Goal: Information Seeking & Learning: Understand process/instructions

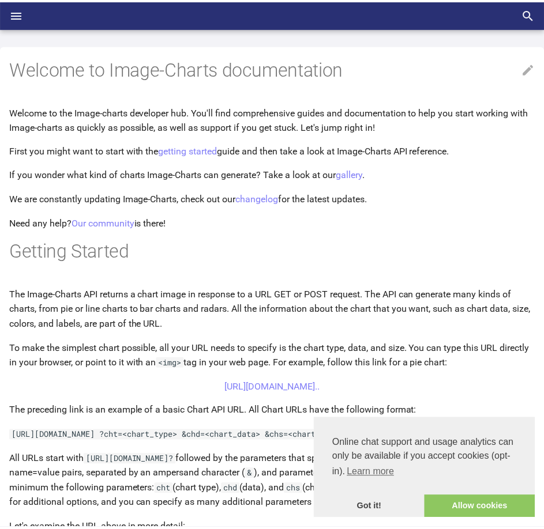
scroll to position [228, 0]
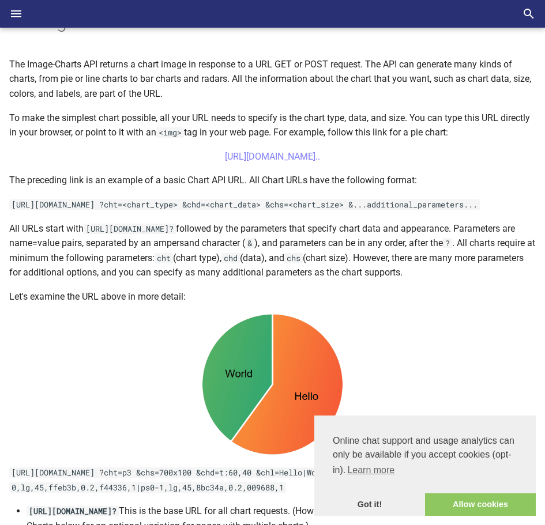
click at [407, 97] on div "Getting started Bar Charts Line Charts Sparkline Charts Scatter Charts Pie Char…" at bounding box center [272, 292] width 545 height 950
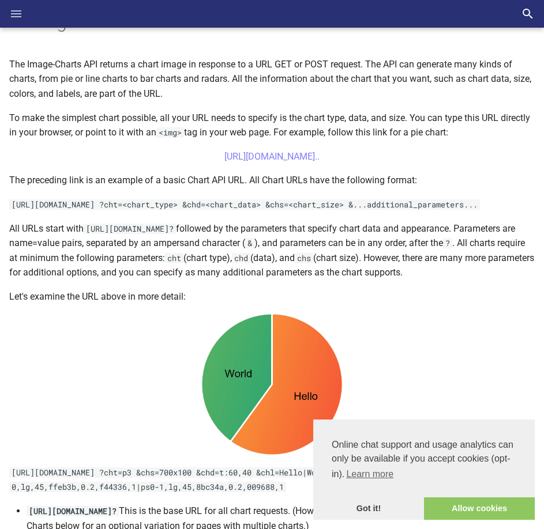
click at [12, 16] on icon "Header" at bounding box center [16, 14] width 14 height 14
click at [0, 0] on input "checkbox" at bounding box center [0, 0] width 0 height 0
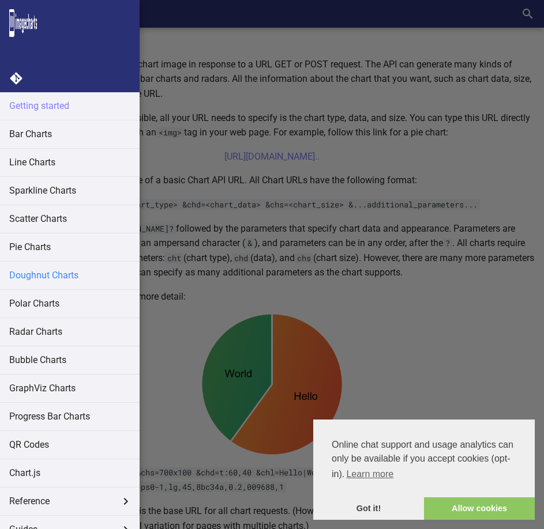
click at [62, 280] on link "Doughnut Charts" at bounding box center [70, 276] width 140 height 28
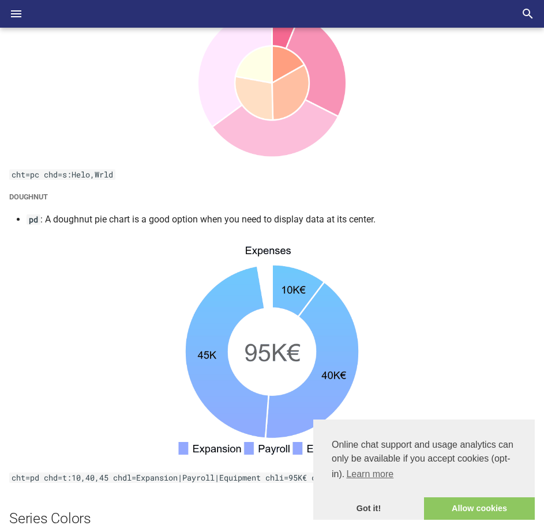
scroll to position [1622, 0]
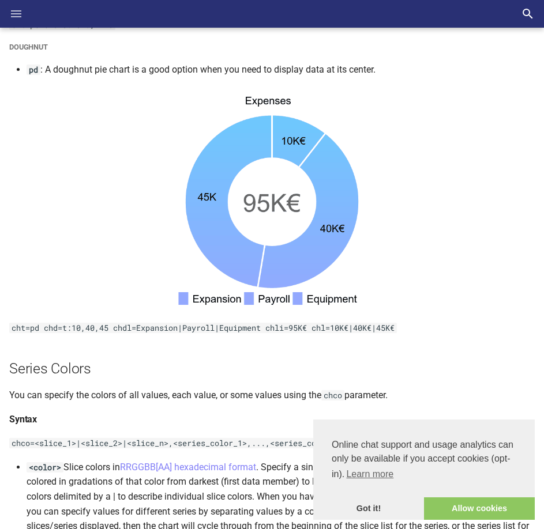
click at [16, 7] on icon "Header" at bounding box center [16, 14] width 14 height 14
click at [0, 0] on input "checkbox" at bounding box center [0, 0] width 0 height 0
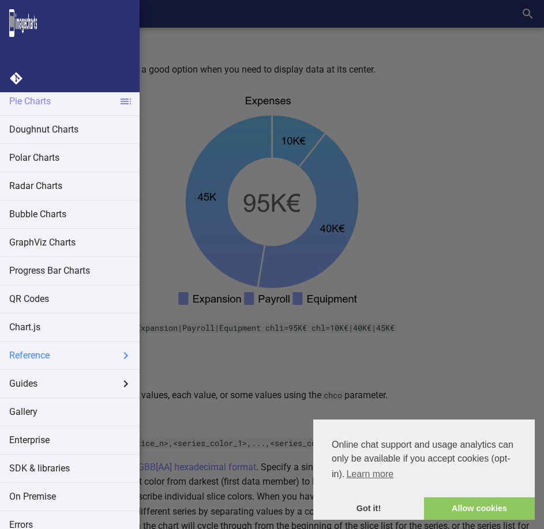
scroll to position [170, 0]
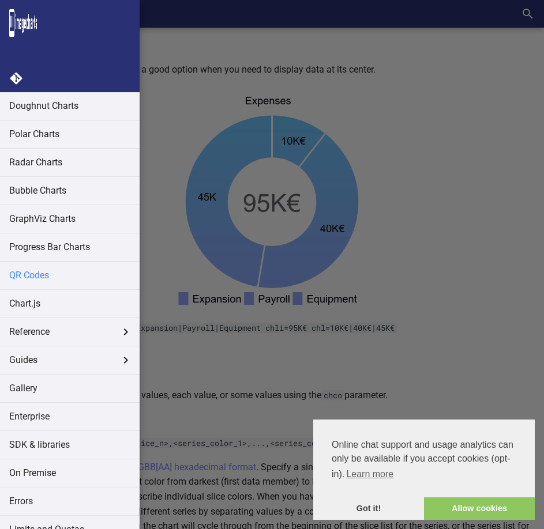
click at [44, 275] on link "QR Codes" at bounding box center [70, 276] width 140 height 28
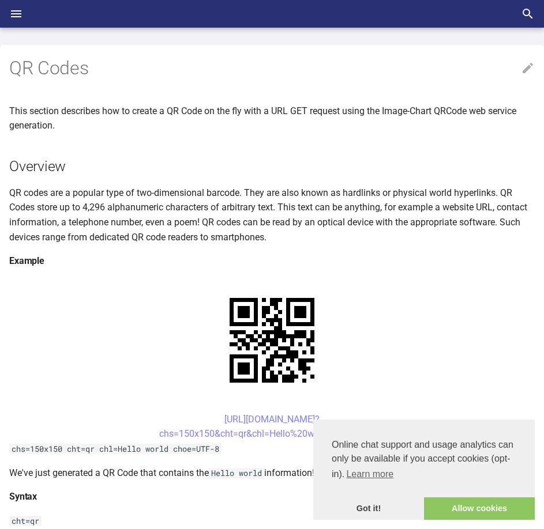
click at [188, 194] on p "QR codes are a popular type of two-dimensional barcode. They are also known as …" at bounding box center [271, 215] width 525 height 59
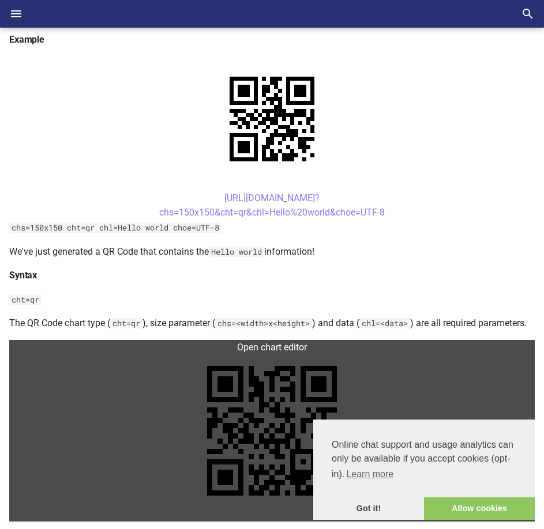
scroll to position [231, 0]
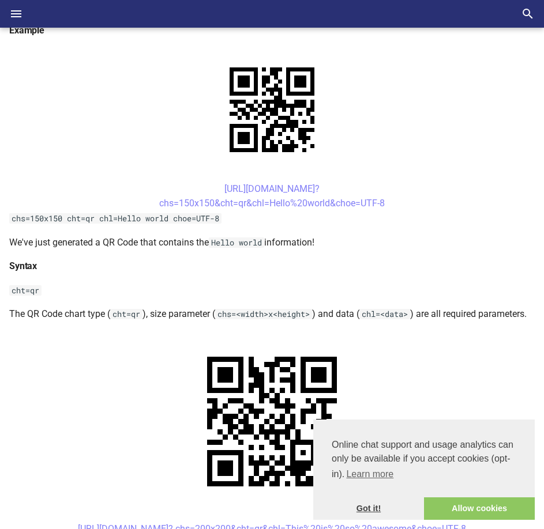
click at [370, 510] on link "Got it!" at bounding box center [368, 509] width 111 height 23
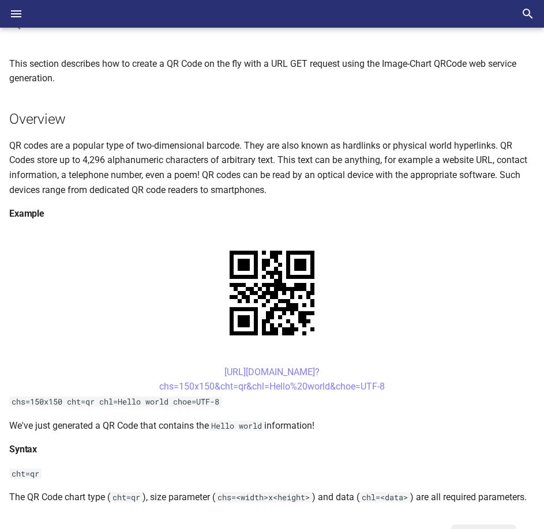
scroll to position [0, 0]
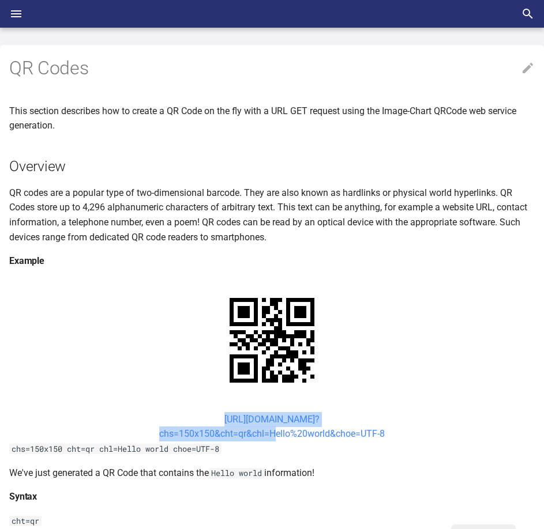
drag, startPoint x: 201, startPoint y: 418, endPoint x: 268, endPoint y: 434, distance: 69.3
click at [268, 434] on center "https://image-charts.com/chart? chs=150x150&cht=qr&chl=Hello%20world&choe=UTF-8" at bounding box center [271, 426] width 525 height 29
copy link "https://image-charts.com/chart? chs=150x150&cht=qr&chl="
